Goal: Transaction & Acquisition: Purchase product/service

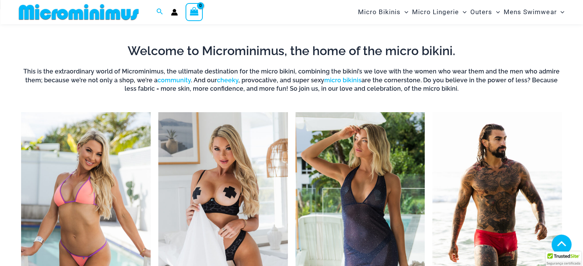
scroll to position [274, 0]
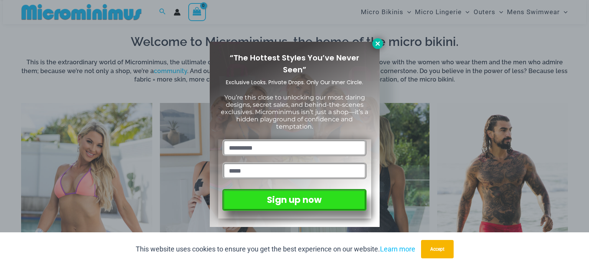
click at [377, 44] on icon at bounding box center [377, 43] width 4 height 4
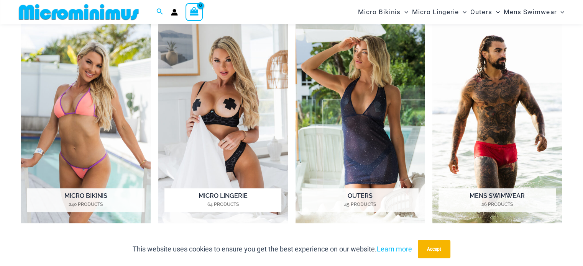
scroll to position [402, 0]
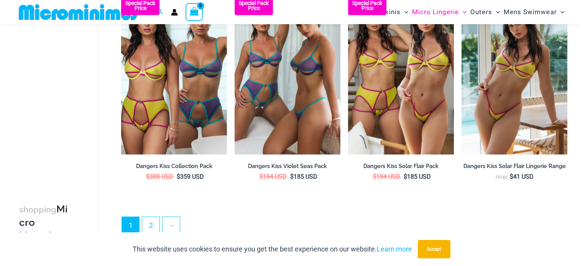
scroll to position [1910, 0]
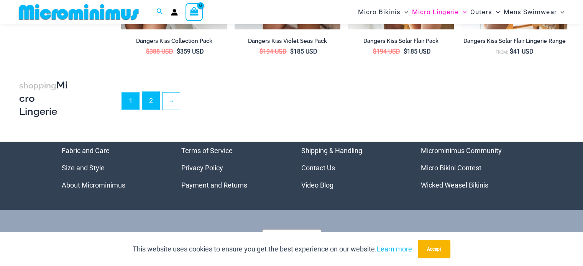
drag, startPoint x: 151, startPoint y: 110, endPoint x: 151, endPoint y: 105, distance: 5.4
click at [151, 110] on link "2" at bounding box center [150, 101] width 17 height 18
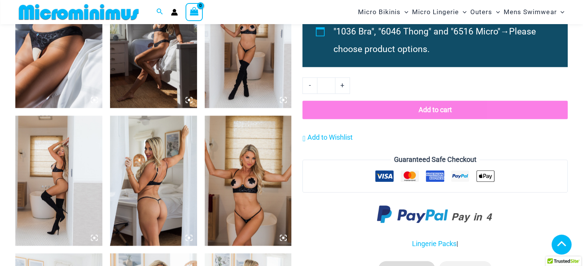
scroll to position [1168, 0]
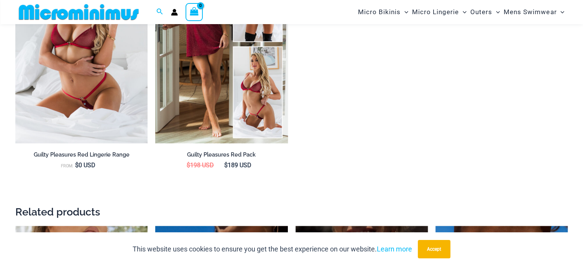
scroll to position [989, 0]
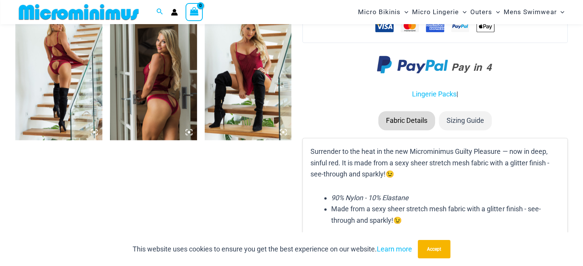
scroll to position [1091, 0]
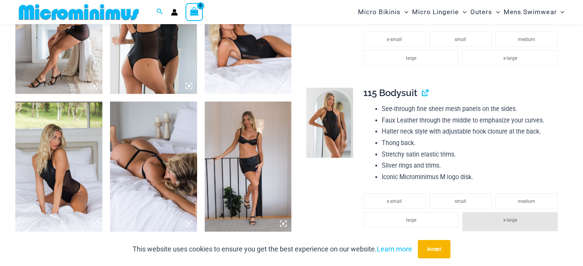
scroll to position [811, 0]
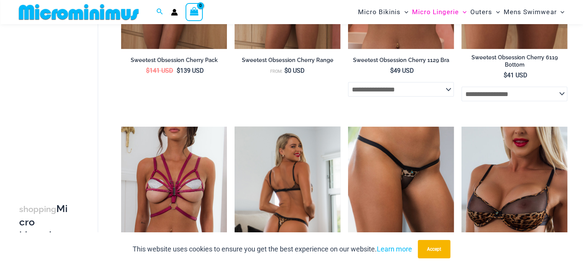
scroll to position [1526, 0]
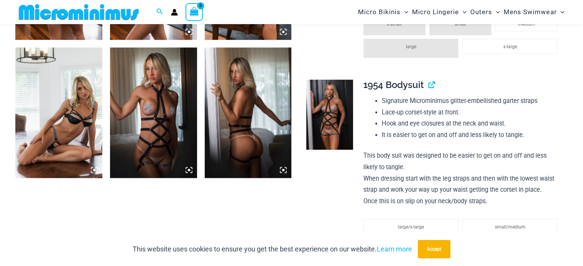
scroll to position [606, 0]
